Goal: Information Seeking & Learning: Learn about a topic

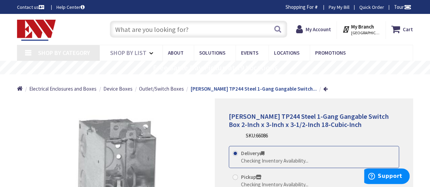
click at [142, 34] on input "text" at bounding box center [199, 29] width 178 height 17
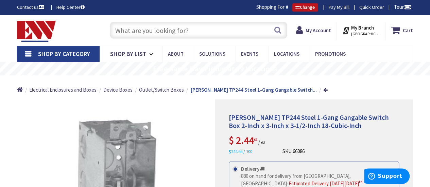
type input "[GEOGRAPHIC_DATA], [GEOGRAPHIC_DATA]"
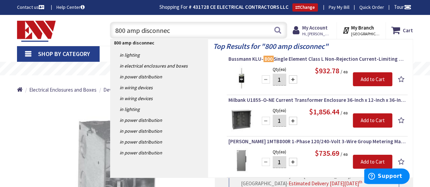
type input "800 amp disconnect"
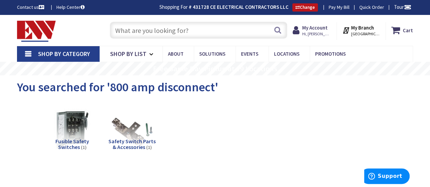
click at [146, 30] on input "text" at bounding box center [199, 30] width 178 height 17
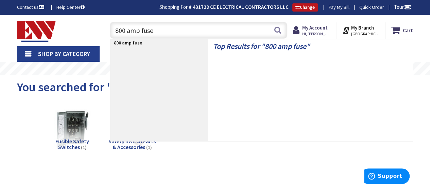
type input "800 amp fuses"
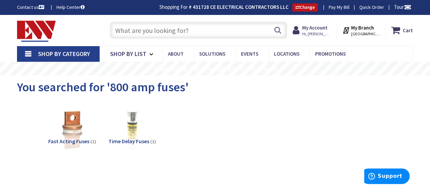
click at [165, 28] on input "text" at bounding box center [199, 30] width 178 height 17
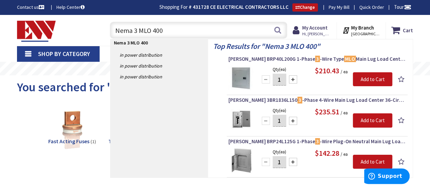
type input "Nema 3 MLO 400A"
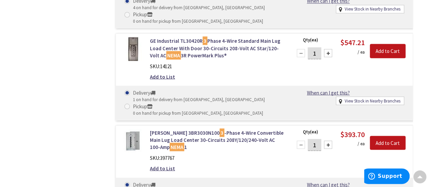
scroll to position [579, 0]
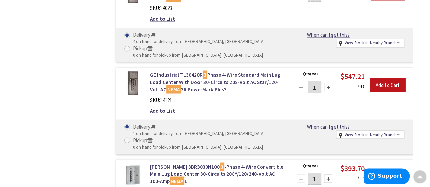
click at [133, 71] on img at bounding box center [133, 83] width 24 height 24
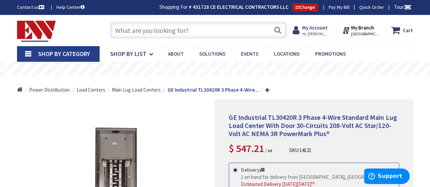
click at [148, 31] on input "text" at bounding box center [199, 30] width 178 height 17
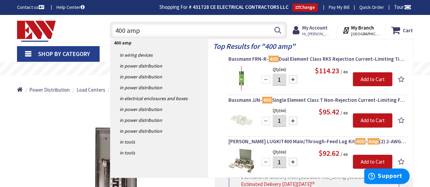
type input "400 amp"
